Goal: Transaction & Acquisition: Purchase product/service

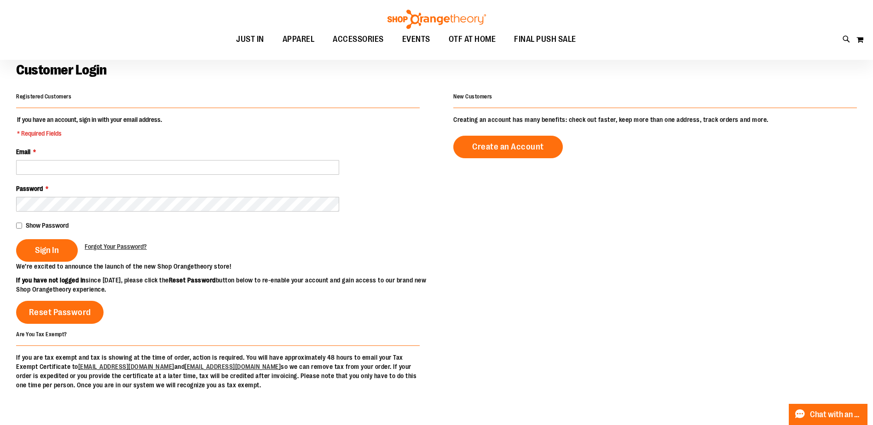
scroll to position [46, 0]
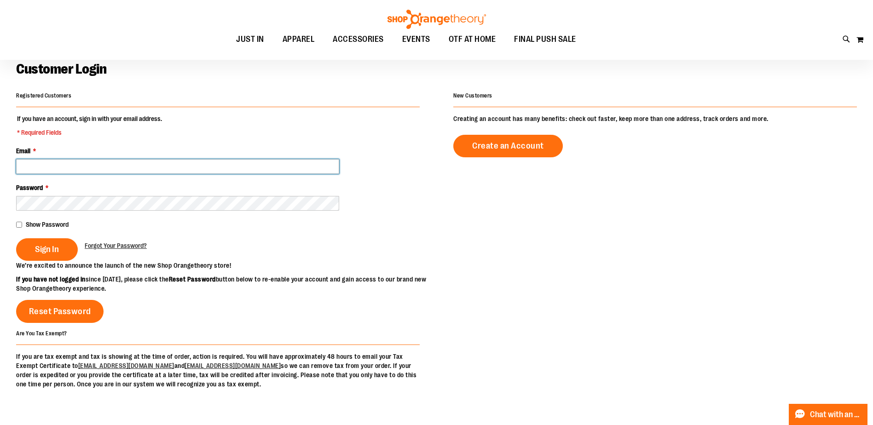
click at [68, 168] on input "Email *" at bounding box center [177, 166] width 323 height 15
type input "**********"
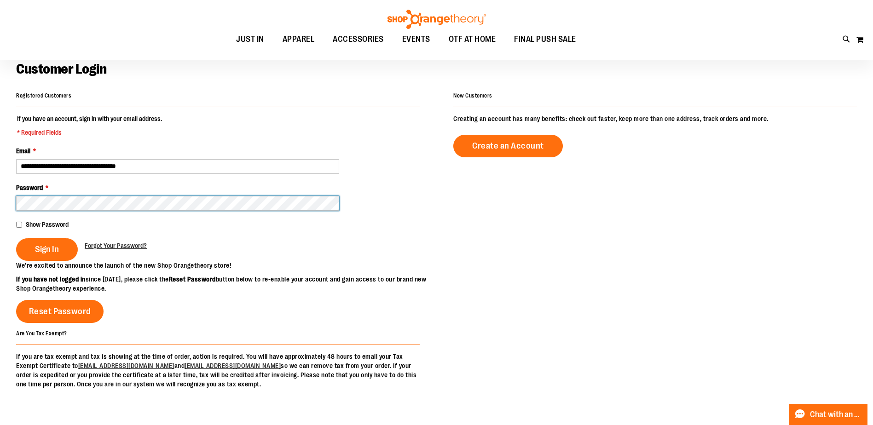
click at [16, 238] on button "Sign In" at bounding box center [47, 249] width 62 height 23
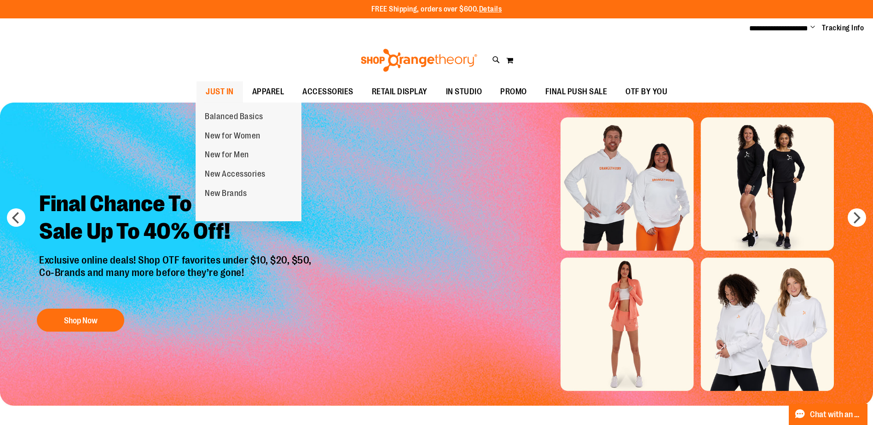
click at [217, 87] on span "JUST IN" at bounding box center [220, 91] width 28 height 21
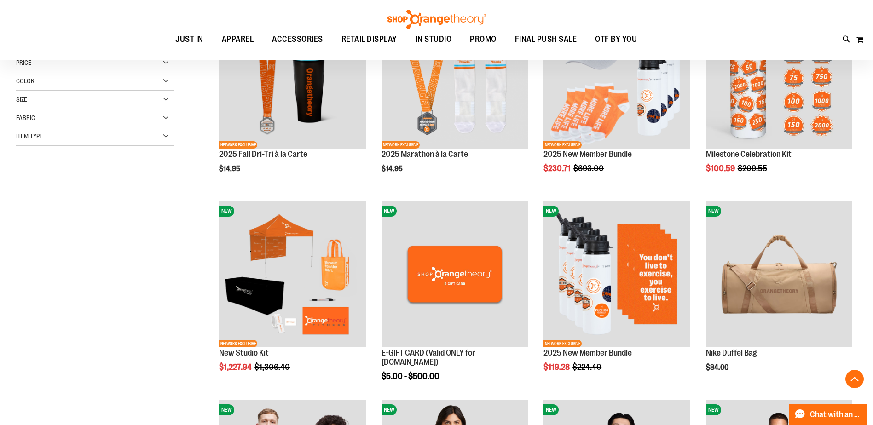
scroll to position [230, 0]
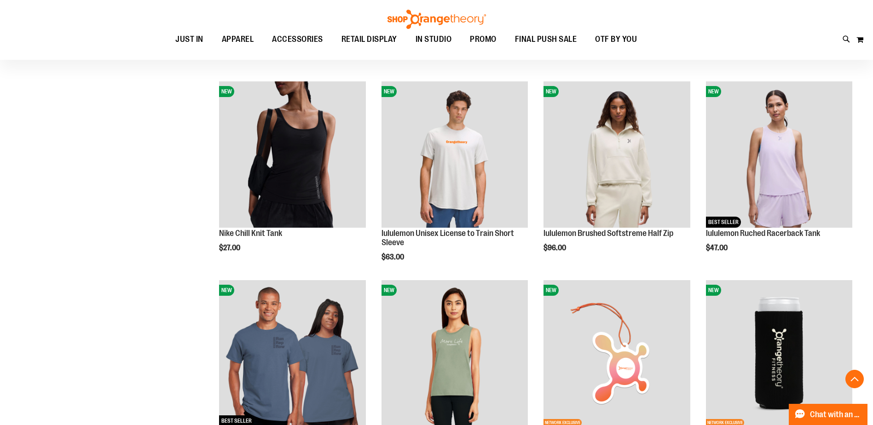
scroll to position [920, 0]
